Goal: Task Accomplishment & Management: Use online tool/utility

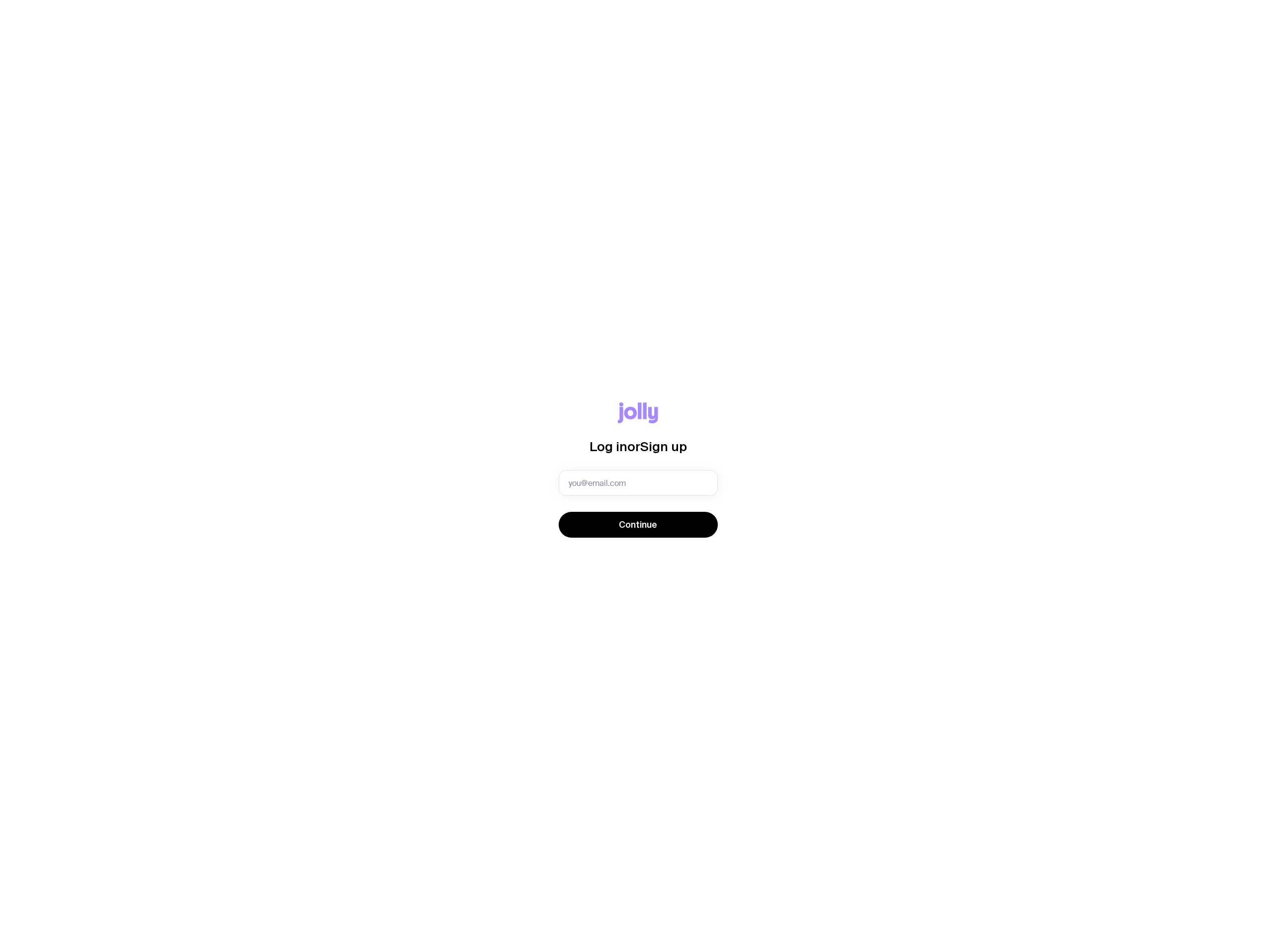
type input "[PERSON_NAME][EMAIL_ADDRESS][PERSON_NAME][DOMAIN_NAME]"
click at [636, 530] on span "Continue" at bounding box center [638, 525] width 38 height 12
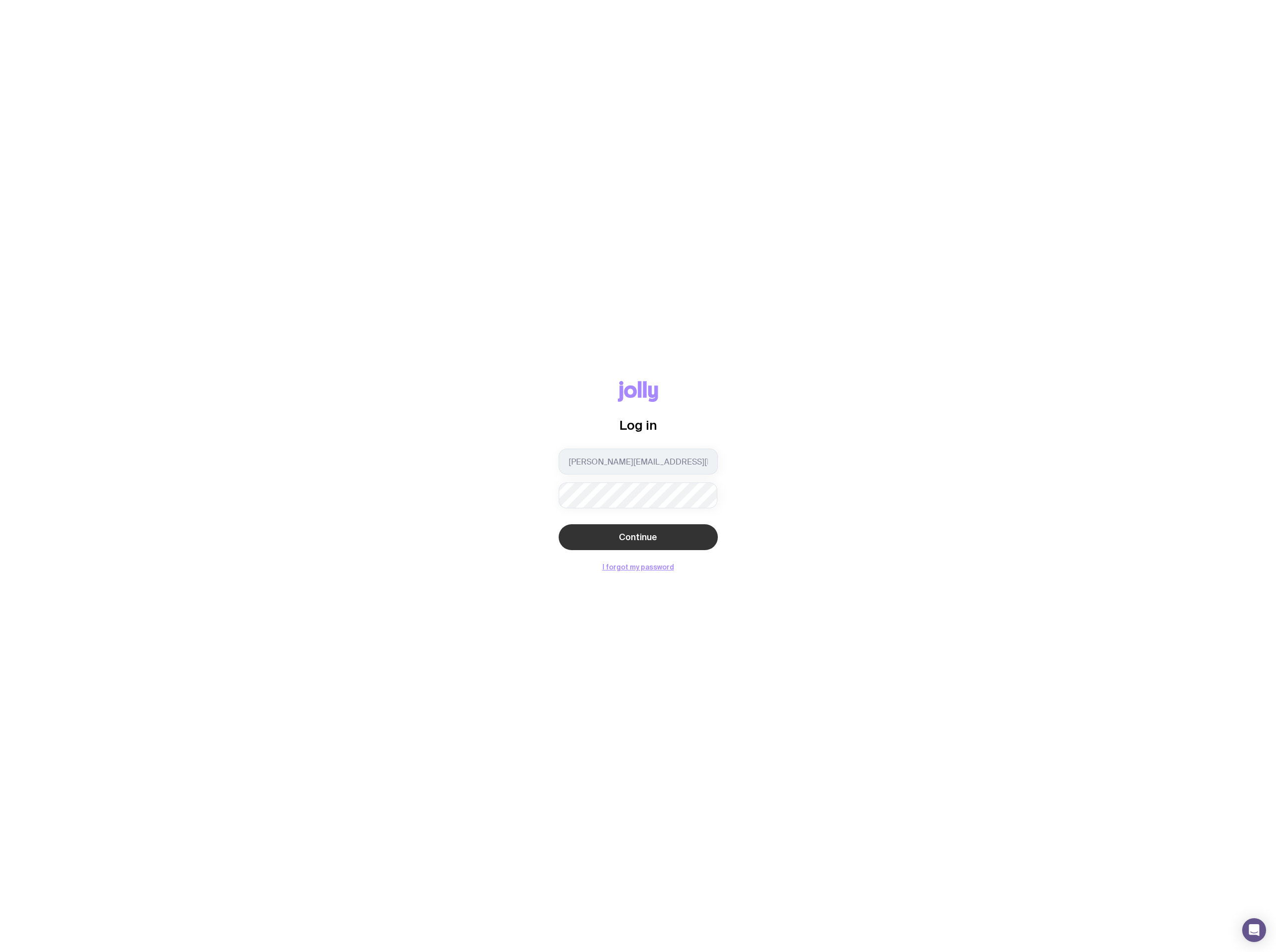
click at [619, 527] on button "Continue" at bounding box center [638, 537] width 159 height 26
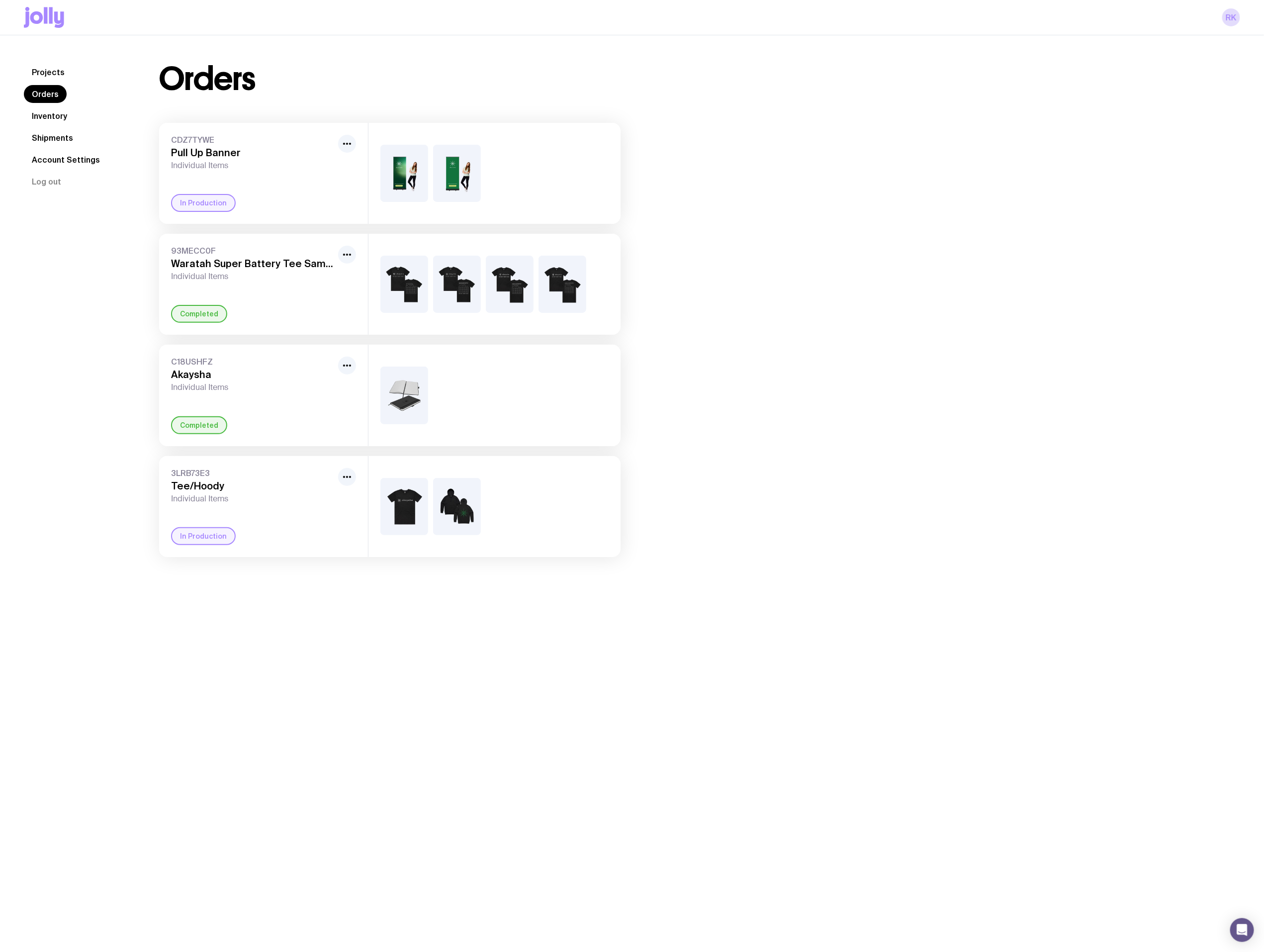
click at [330, 508] on div "3LRB73E3 Tee/Hoody Individual Items In Production" at bounding box center [263, 506] width 209 height 101
click at [212, 535] on div "In Production" at bounding box center [203, 536] width 65 height 18
click at [352, 474] on icon "button" at bounding box center [347, 477] width 12 height 12
click at [273, 478] on div "3LRB73E3 Tee/Hoody Individual Items" at bounding box center [253, 486] width 163 height 36
click at [207, 484] on h3 "Tee/Hoody" at bounding box center [253, 486] width 163 height 12
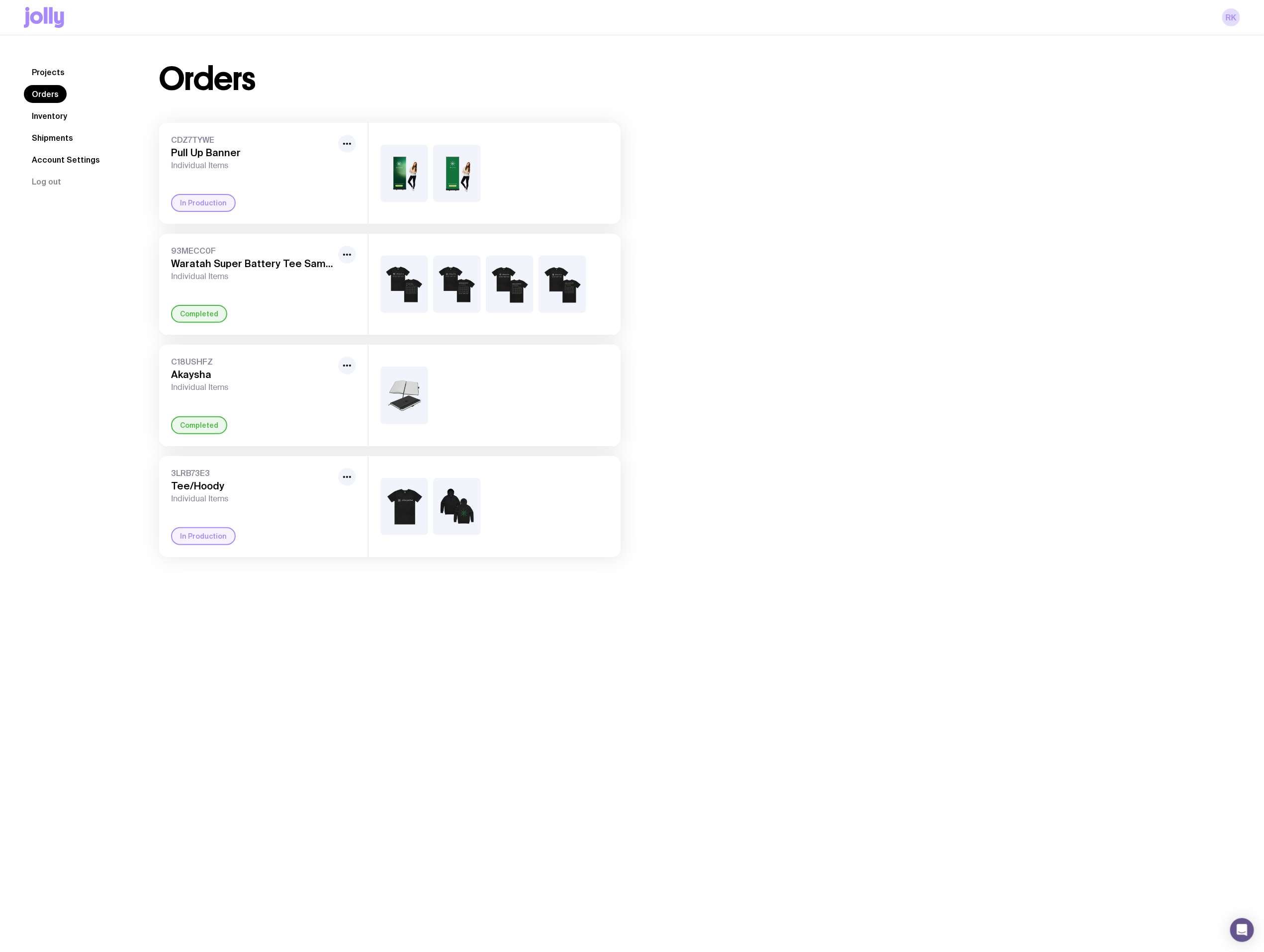
click at [51, 114] on link "Inventory" at bounding box center [49, 116] width 51 height 18
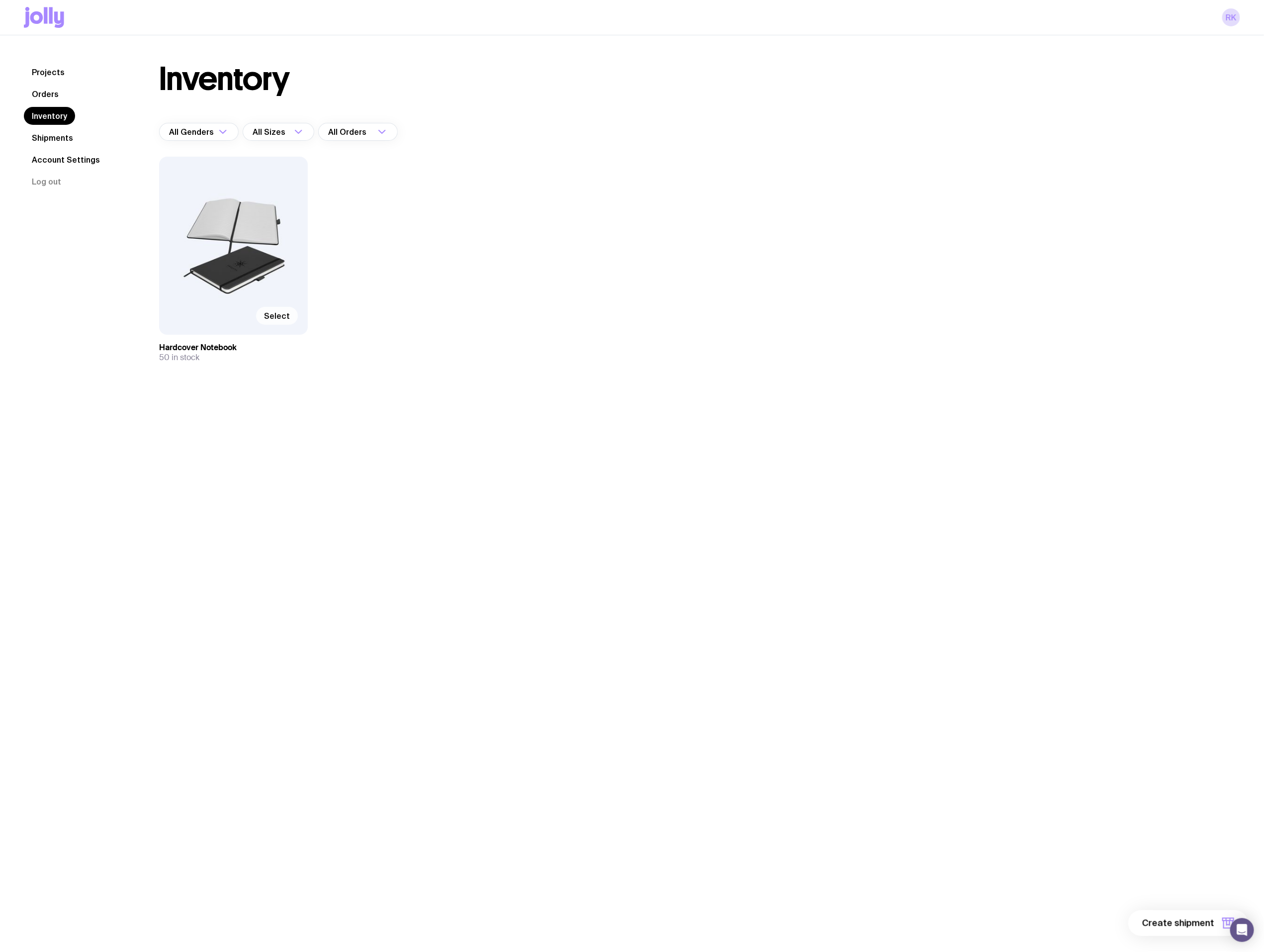
click at [273, 309] on label "Select" at bounding box center [276, 316] width 42 height 18
click at [0, 0] on input "Select" at bounding box center [0, 0] width 0 height 0
click at [249, 240] on div "Selected" at bounding box center [233, 246] width 148 height 178
click at [1209, 918] on span "1 item" at bounding box center [1202, 923] width 25 height 12
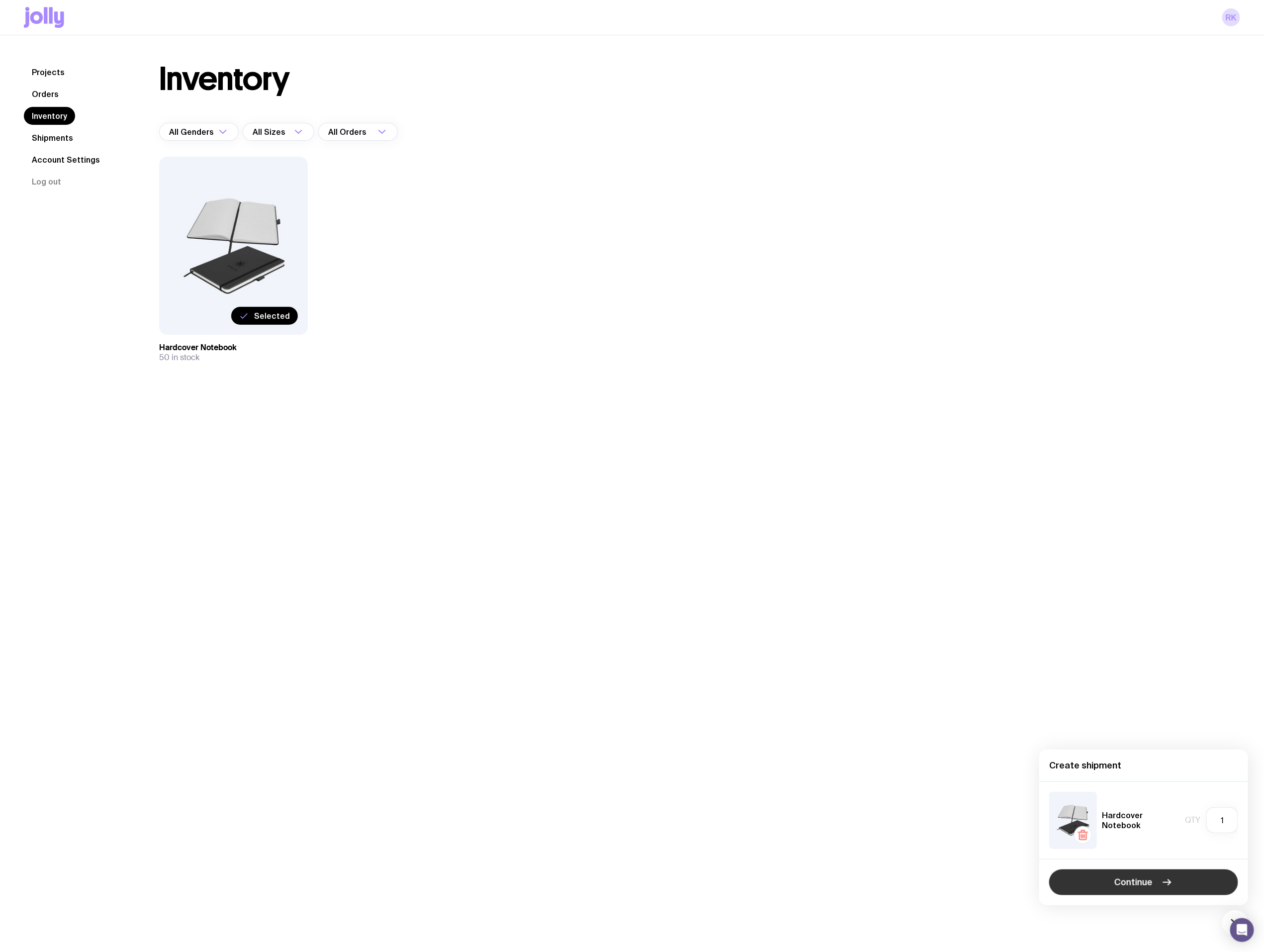
click at [1161, 885] on icon "button" at bounding box center [1167, 883] width 12 height 12
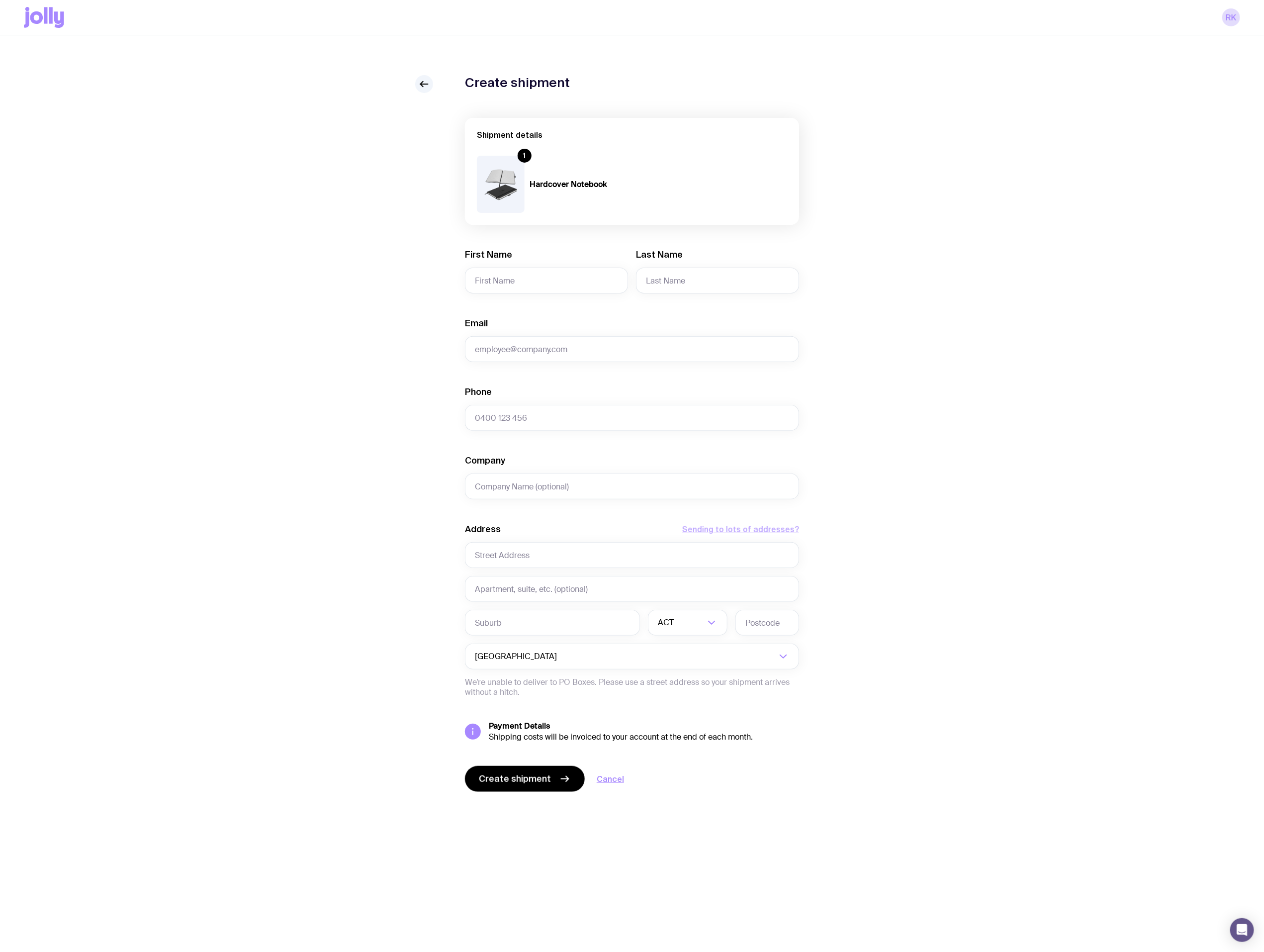
click at [752, 526] on button "Sending to lots of addresses?" at bounding box center [740, 529] width 117 height 12
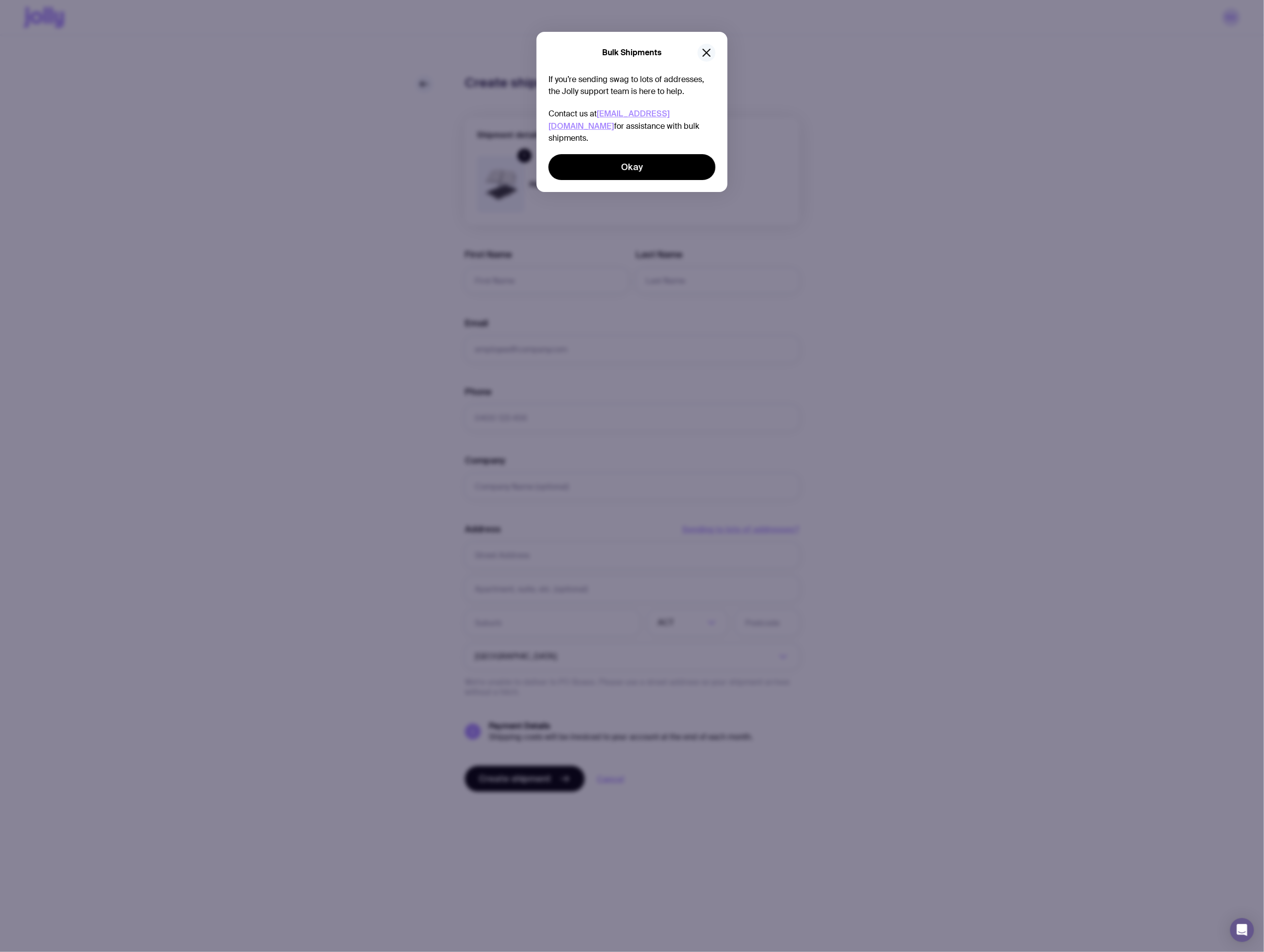
click at [704, 56] on icon "button" at bounding box center [707, 53] width 12 height 12
